Goal: Navigation & Orientation: Find specific page/section

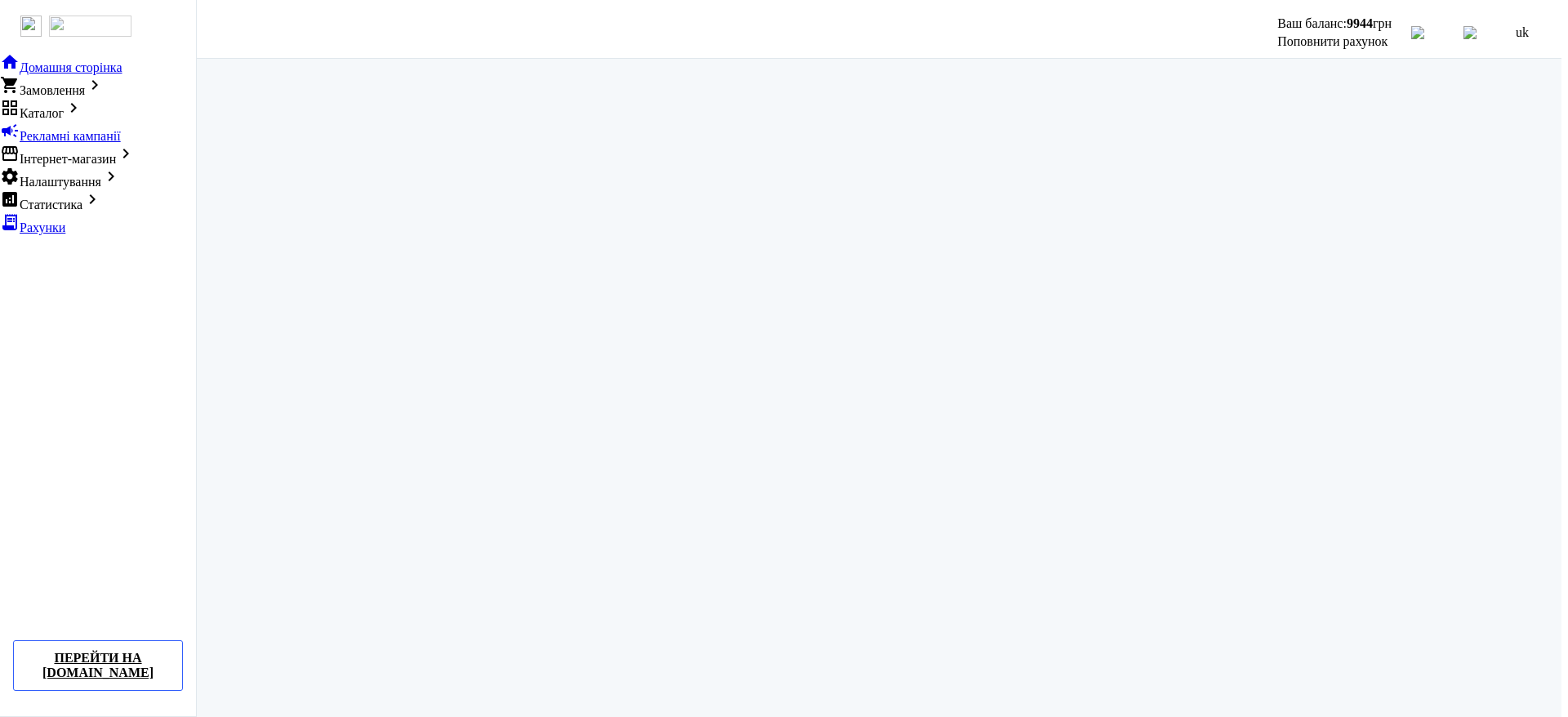
click at [765, 159] on app-redirect at bounding box center [876, 392] width 1372 height 665
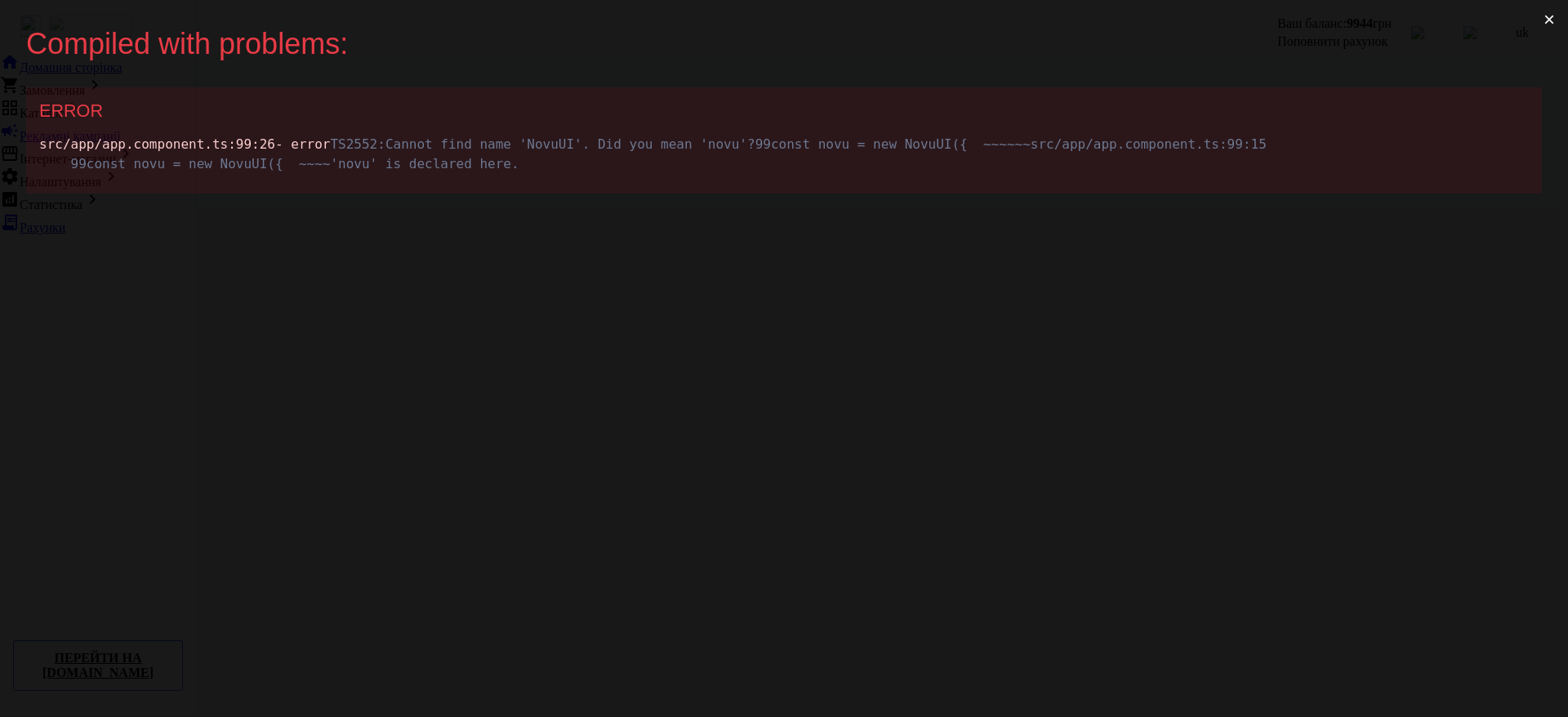
click at [508, 415] on div "Compiled with problems: × ERROR src/app/app.component.ts :99 :26 - error TS2552…" at bounding box center [784, 358] width 1568 height 717
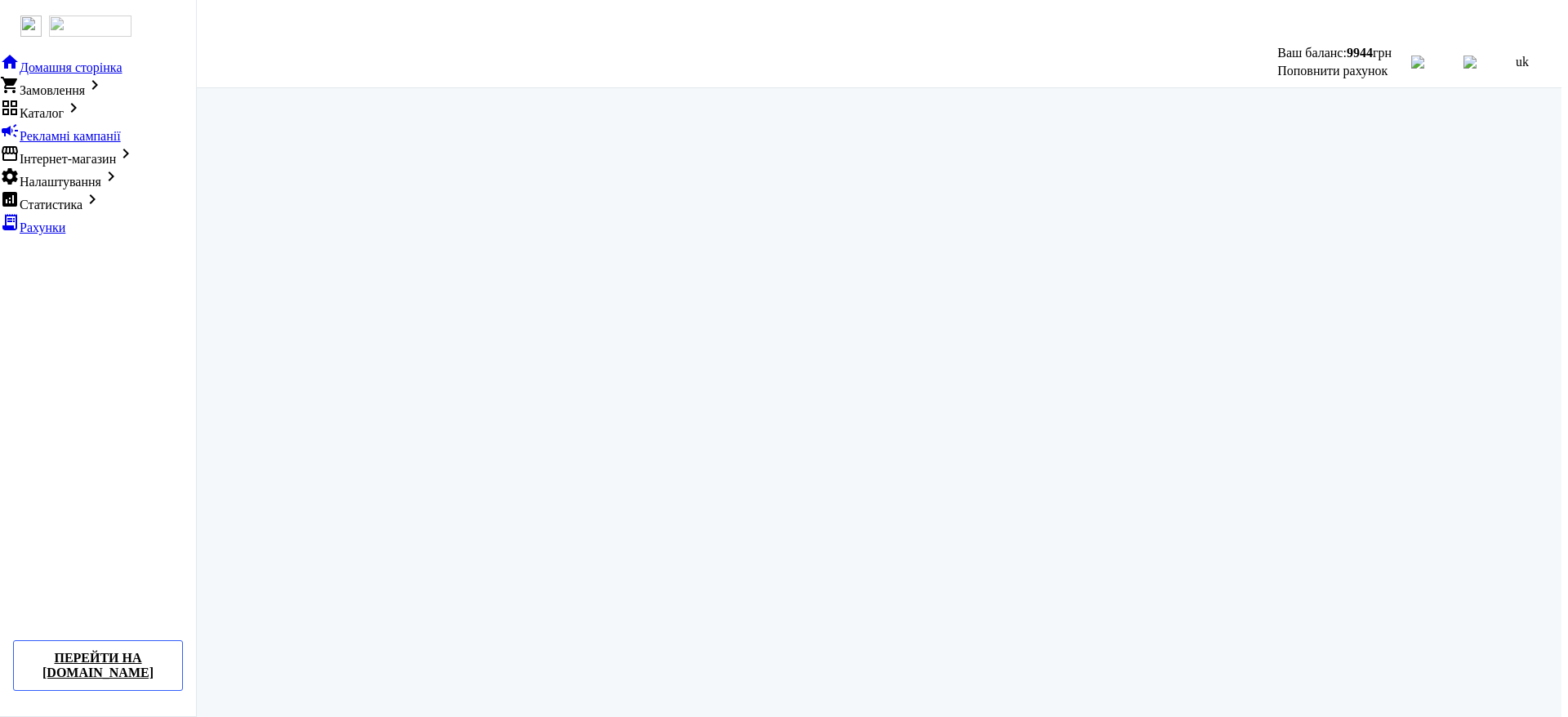
click at [1370, 17] on div at bounding box center [784, 21] width 1555 height 29
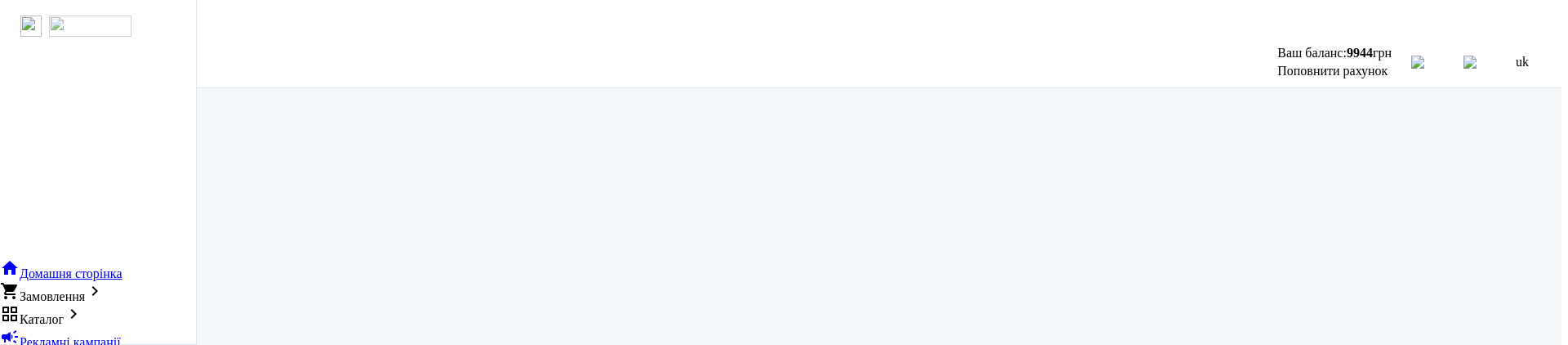
click at [11, 10] on div "arrow_back" at bounding box center [98, 26] width 196 height 53
click at [1371, 205] on app-redirect at bounding box center [876, 234] width 1372 height 292
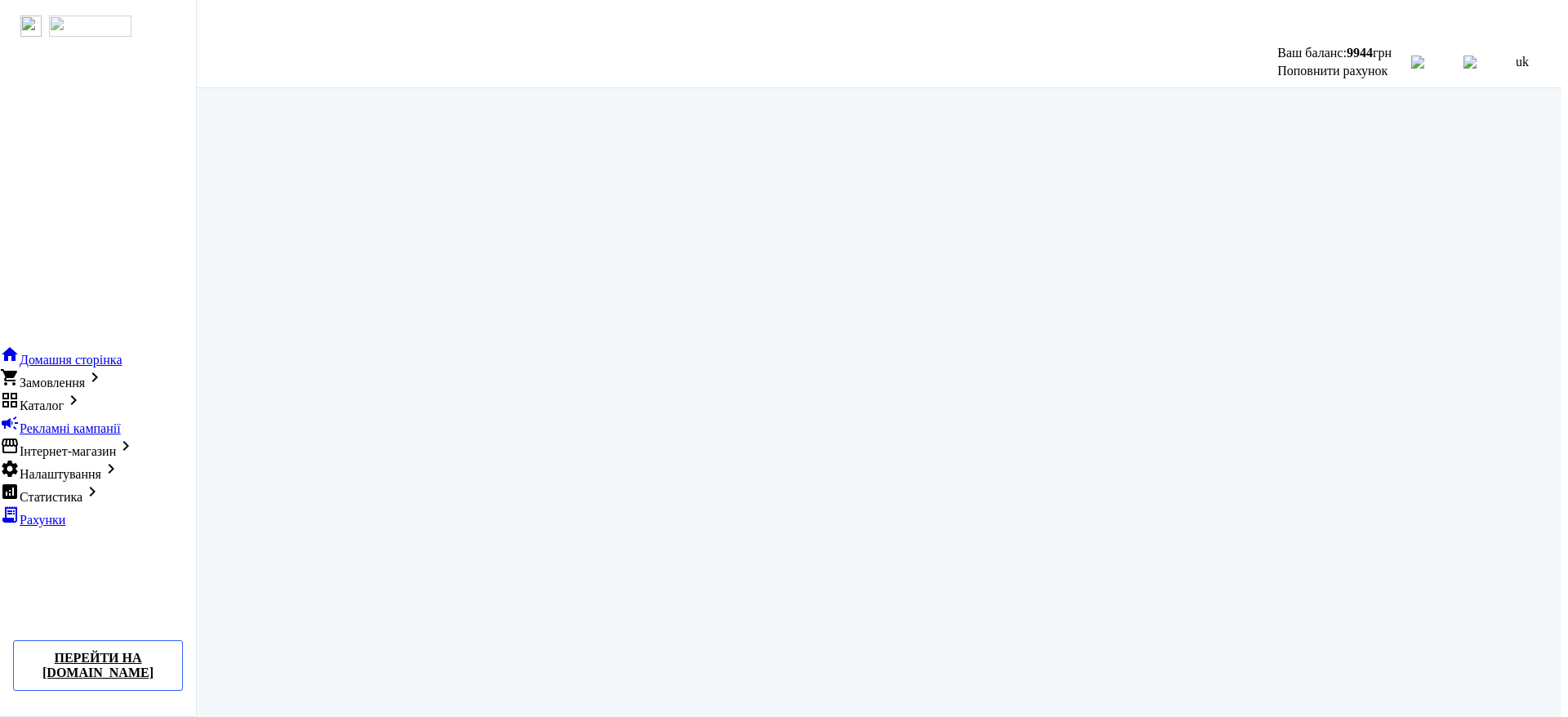
click at [1358, 402] on app-redirect at bounding box center [876, 421] width 1372 height 665
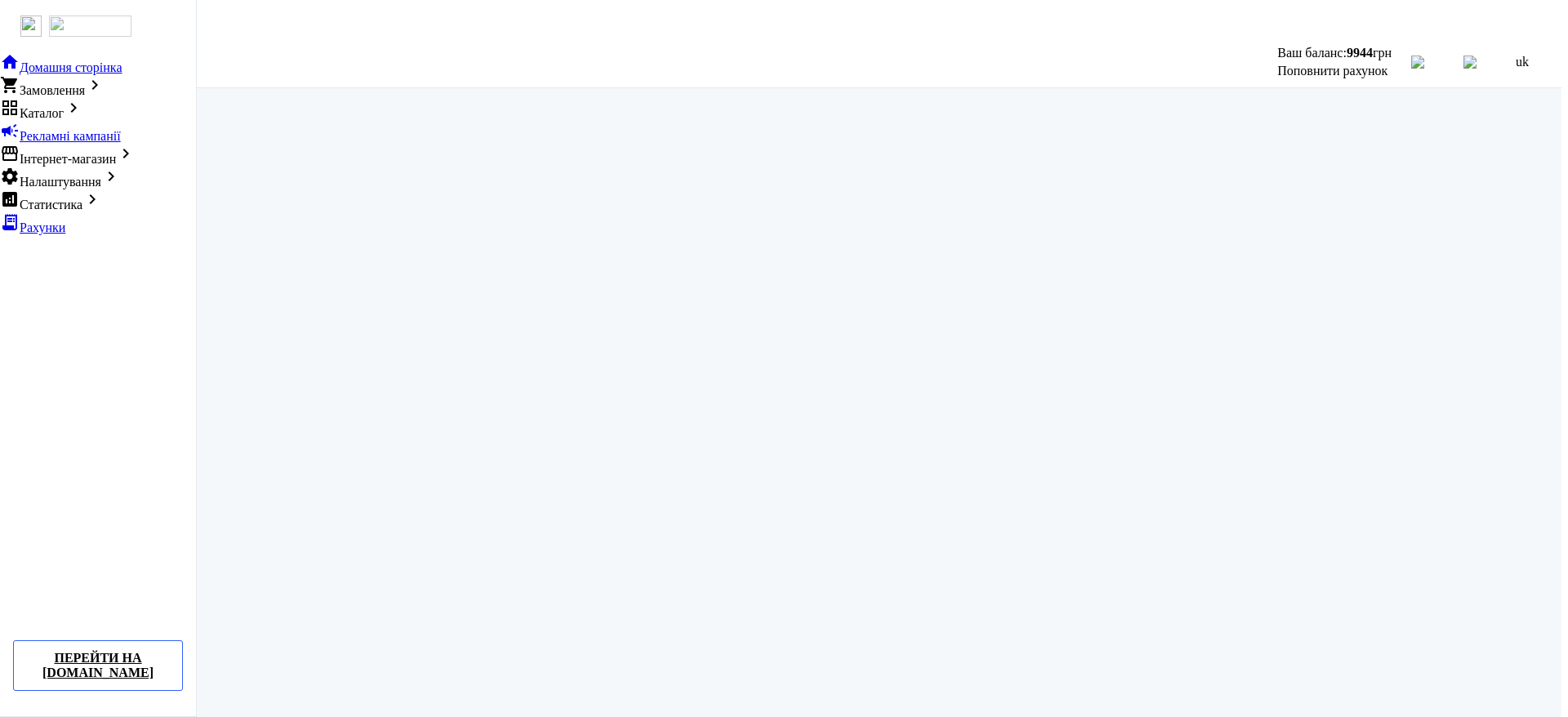
scroll to position [29, 0]
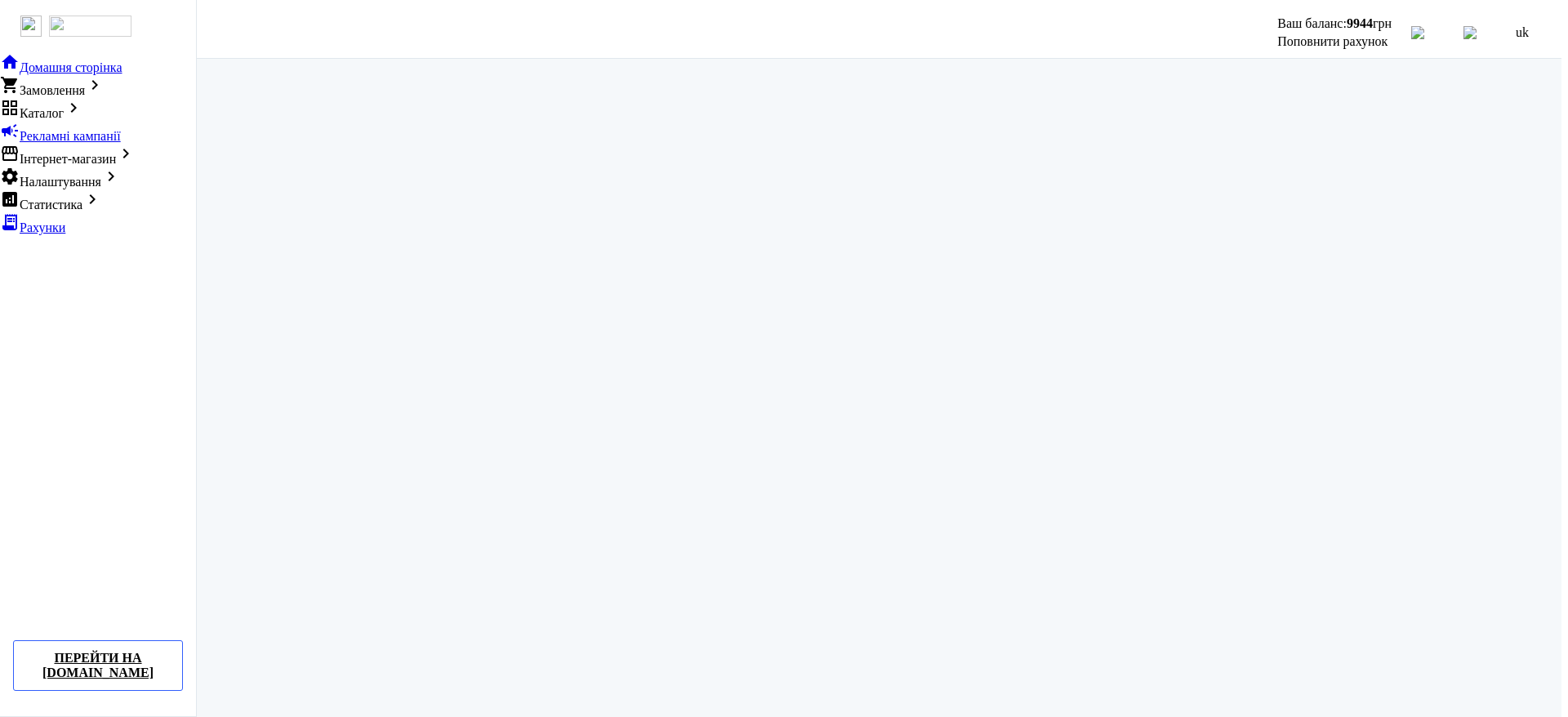
click at [1538, 688] on app-redirect at bounding box center [876, 392] width 1372 height 665
click at [1547, 703] on app-redirect at bounding box center [876, 392] width 1372 height 665
click at [1477, 27] on img at bounding box center [1470, 33] width 13 height 13
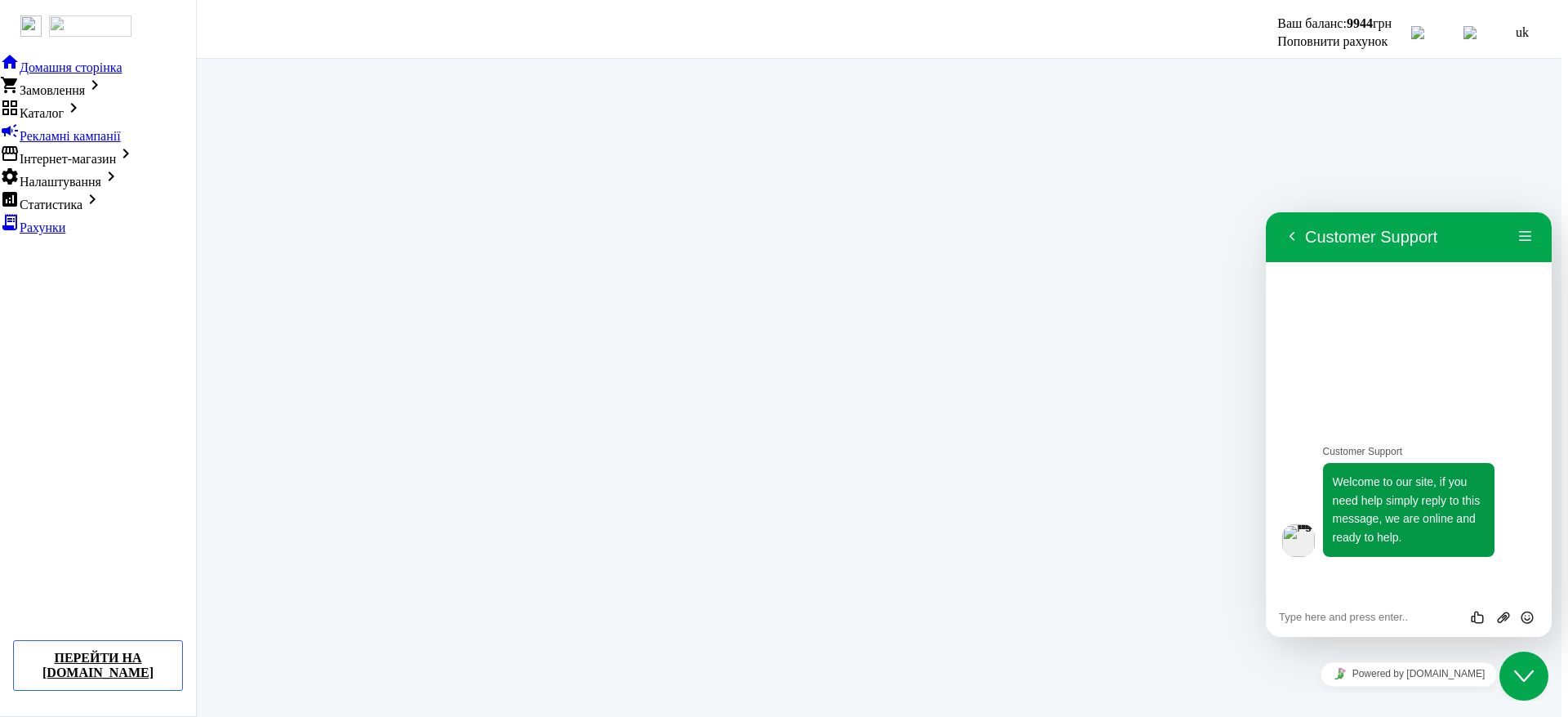
click at [1428, 110] on app-redirect at bounding box center [876, 392] width 1372 height 665
click at [1525, 684] on icon "Close Chat This icon closes the chat window." at bounding box center [1524, 676] width 20 height 20
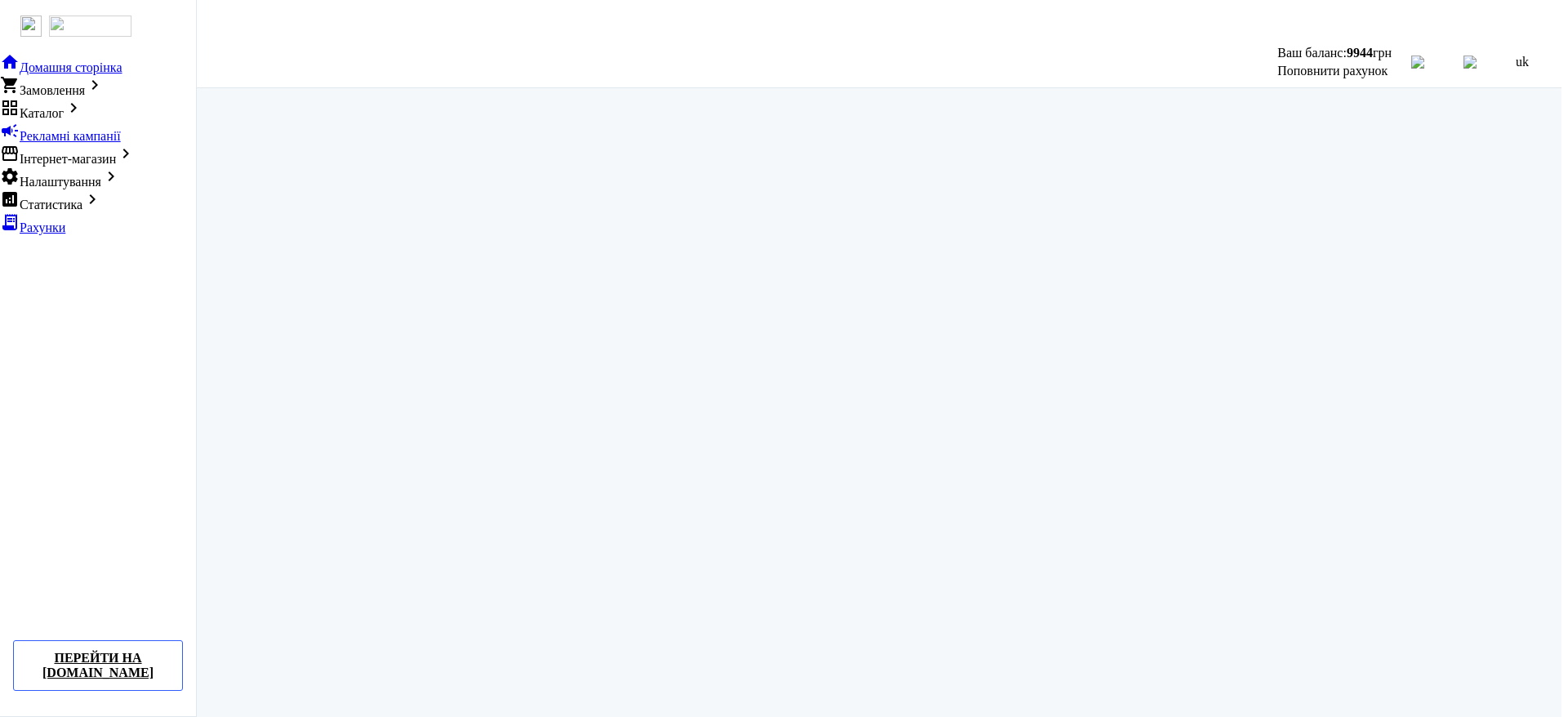
click at [722, 16] on div at bounding box center [784, 21] width 1555 height 29
click at [481, 22] on div at bounding box center [784, 21] width 1555 height 29
click at [622, 501] on app-redirect at bounding box center [876, 421] width 1372 height 665
click at [354, 11] on div at bounding box center [784, 21] width 1555 height 29
click at [1048, 16] on div at bounding box center [784, 21] width 1555 height 29
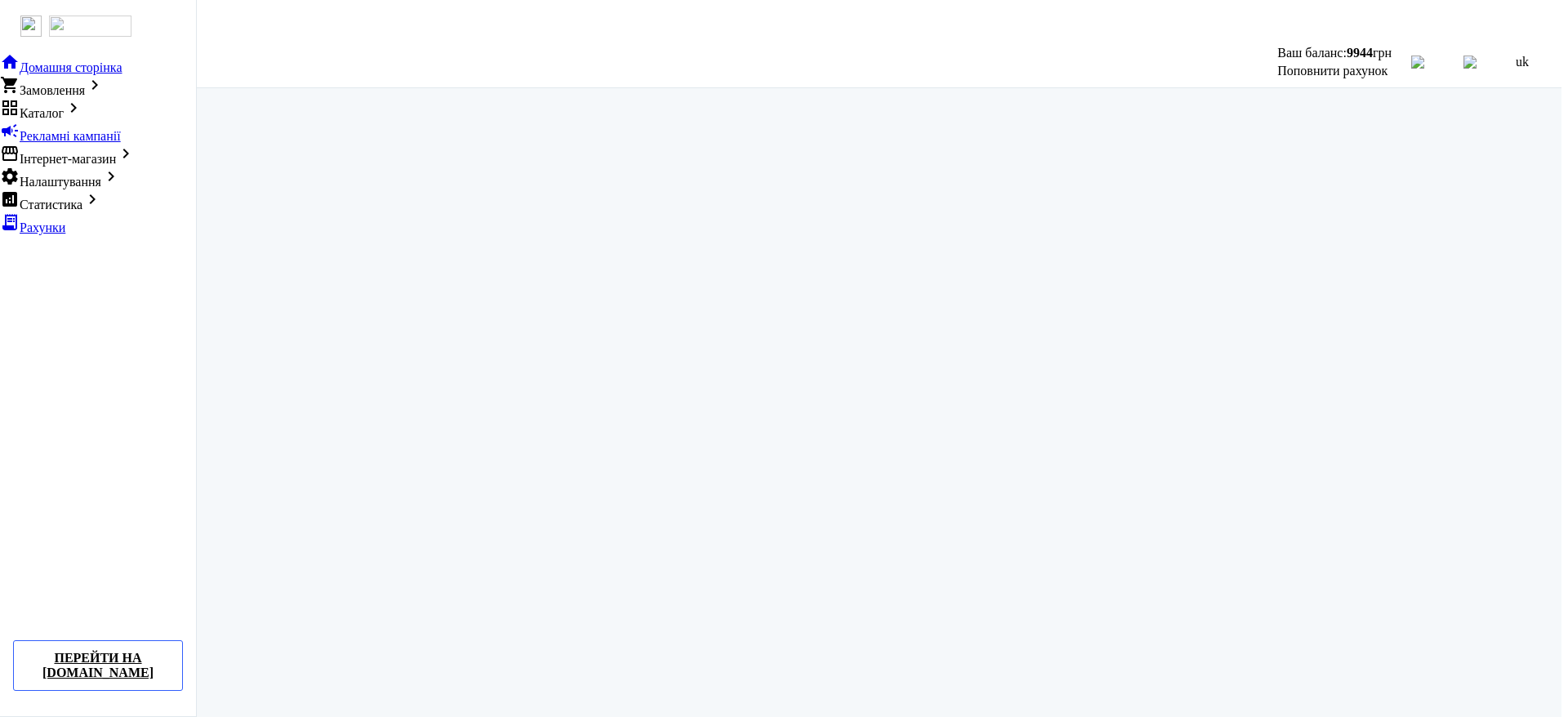
click at [576, 430] on app-redirect at bounding box center [876, 421] width 1372 height 665
click at [1477, 56] on img at bounding box center [1470, 62] width 13 height 13
